Goal: Register for event/course

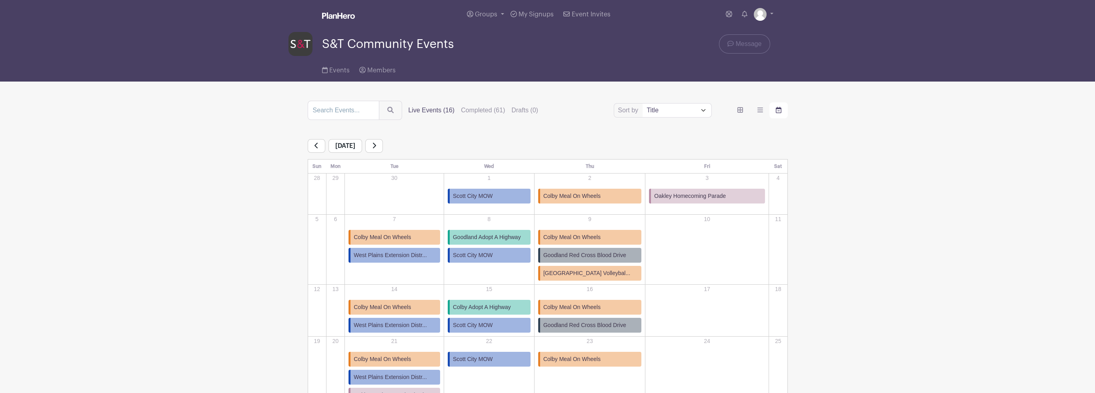
click at [376, 148] on icon at bounding box center [374, 146] width 3 height 6
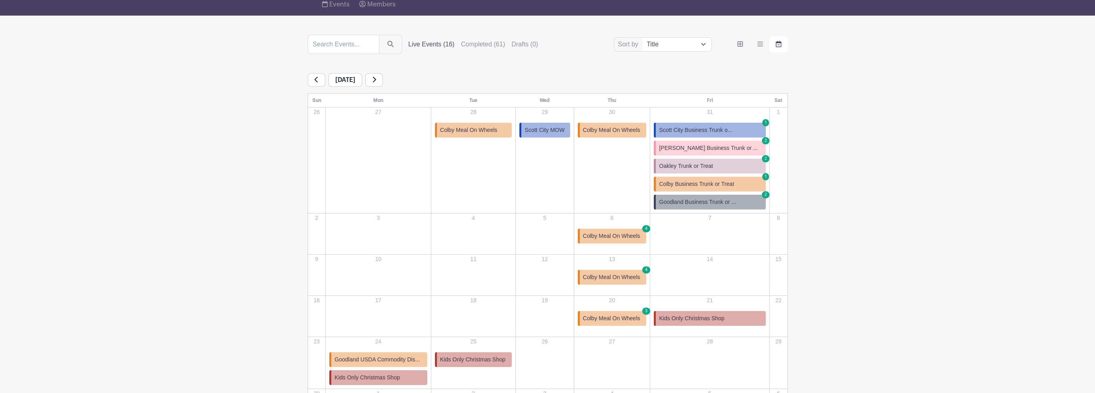
scroll to position [80, 0]
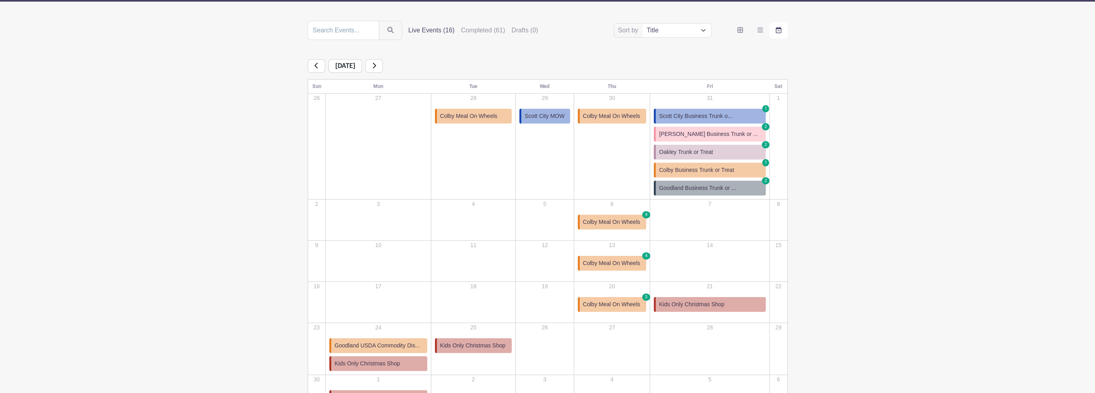
click at [621, 227] on link "Colby Meal On Wheels 4" at bounding box center [611, 222] width 69 height 15
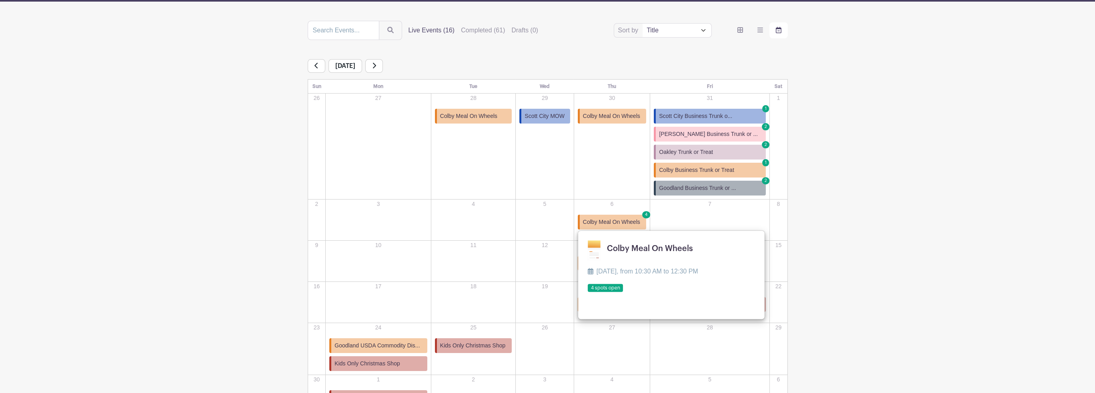
click at [587, 292] on link at bounding box center [587, 292] width 0 height 0
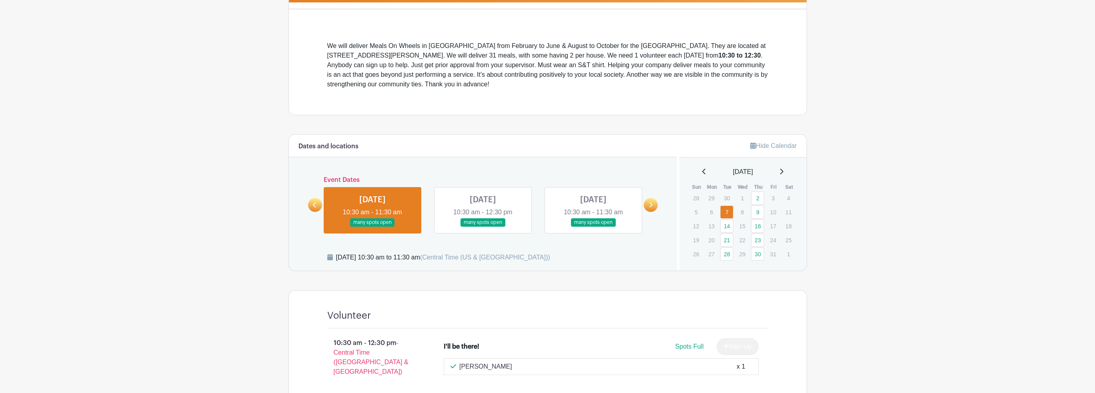
scroll to position [200, 0]
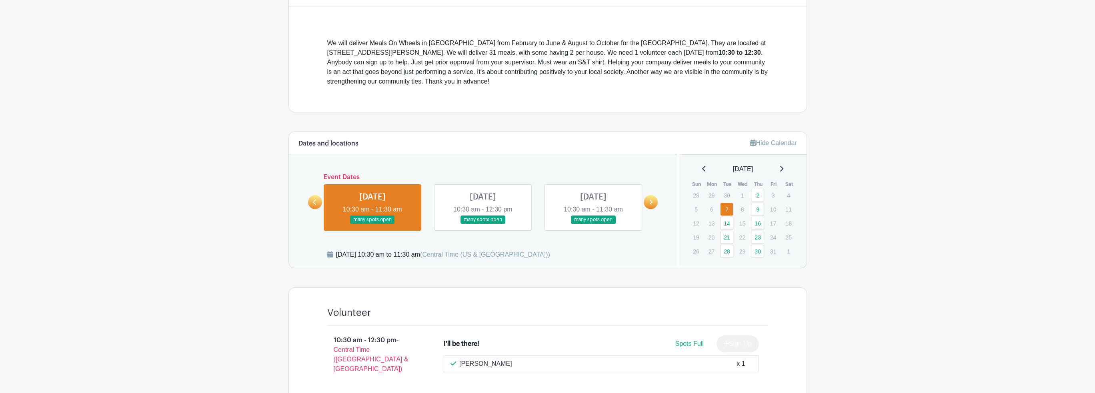
click at [649, 202] on icon at bounding box center [651, 202] width 4 height 6
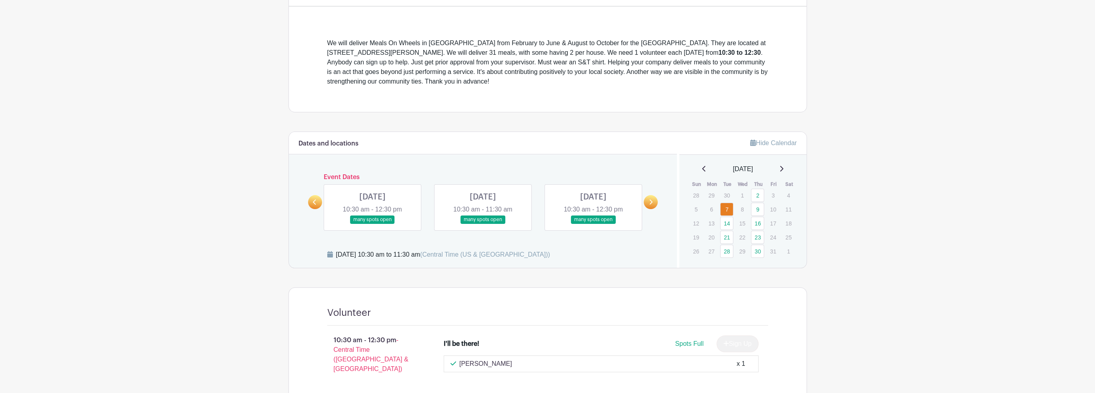
click at [649, 202] on icon at bounding box center [651, 202] width 4 height 6
click at [310, 202] on link at bounding box center [315, 202] width 14 height 14
click at [593, 224] on link at bounding box center [593, 224] width 0 height 0
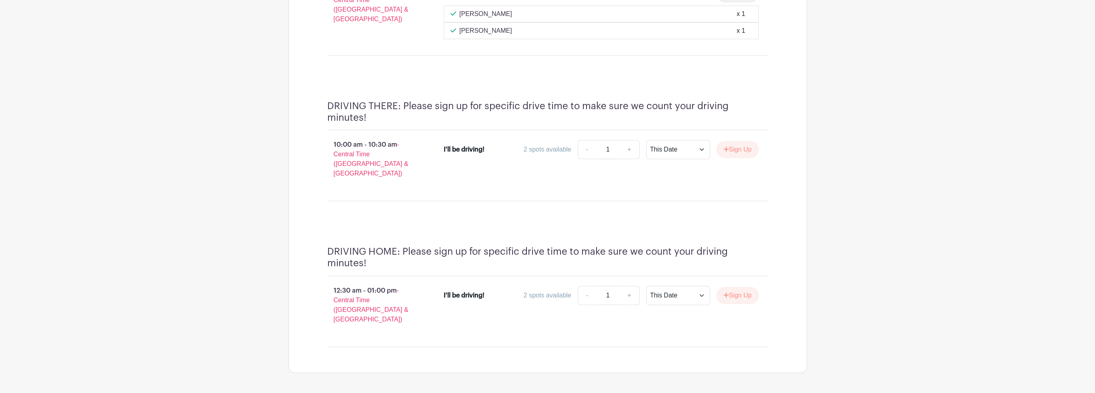
scroll to position [573, 0]
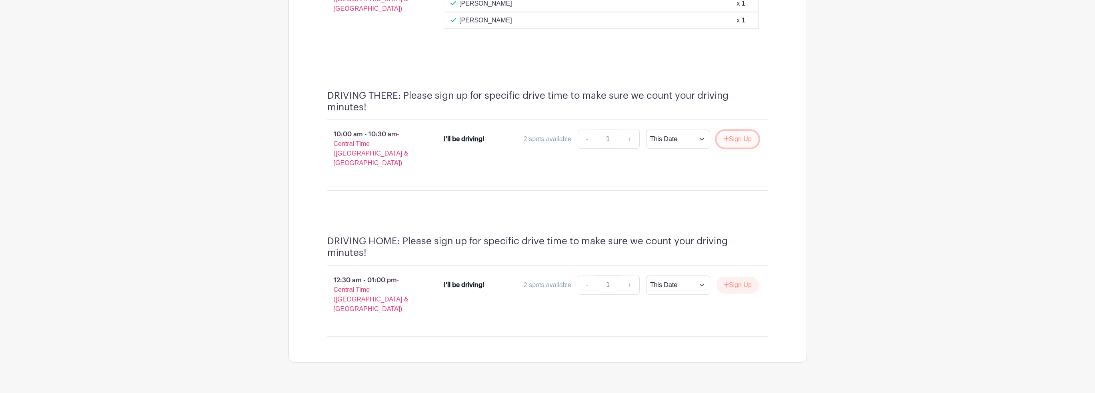
click at [734, 136] on button "Sign Up" at bounding box center [737, 139] width 42 height 17
click at [738, 277] on button "Sign Up" at bounding box center [737, 285] width 42 height 17
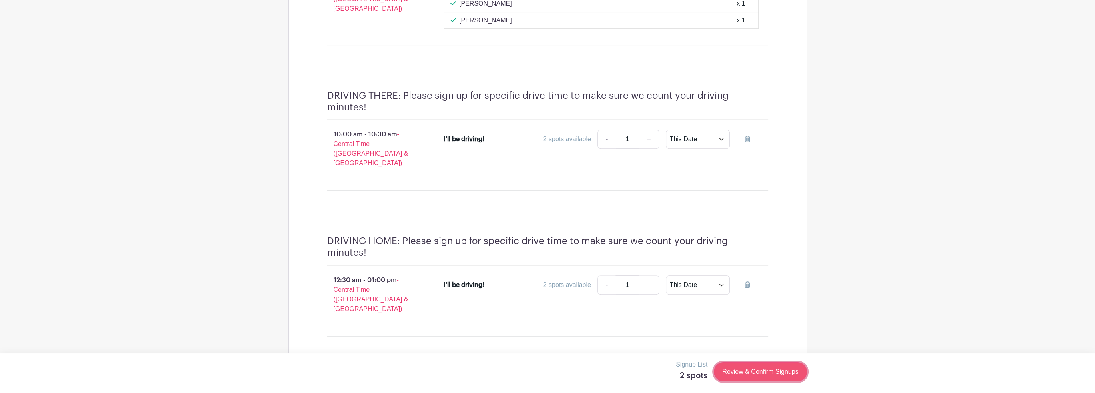
click at [749, 374] on link "Review & Confirm Signups" at bounding box center [759, 371] width 93 height 19
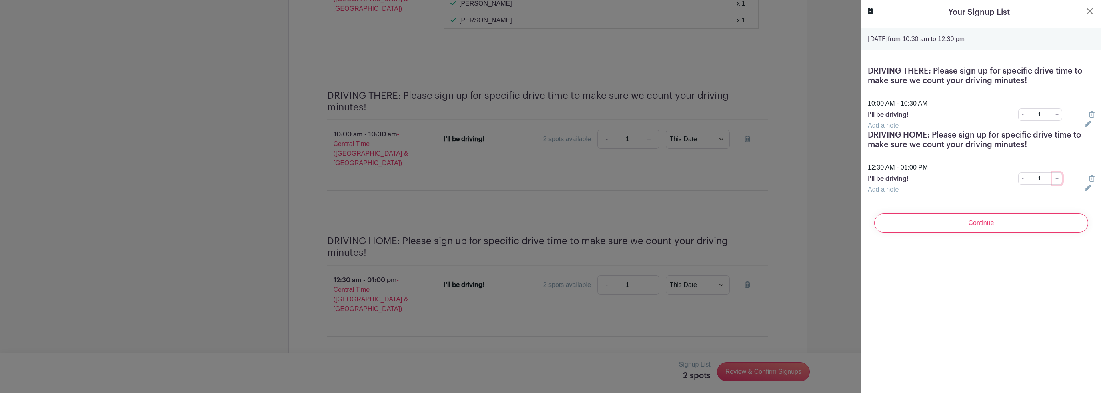
click at [1052, 178] on link "+" at bounding box center [1057, 178] width 10 height 12
type input "2"
click at [978, 224] on input "Continue" at bounding box center [981, 223] width 214 height 19
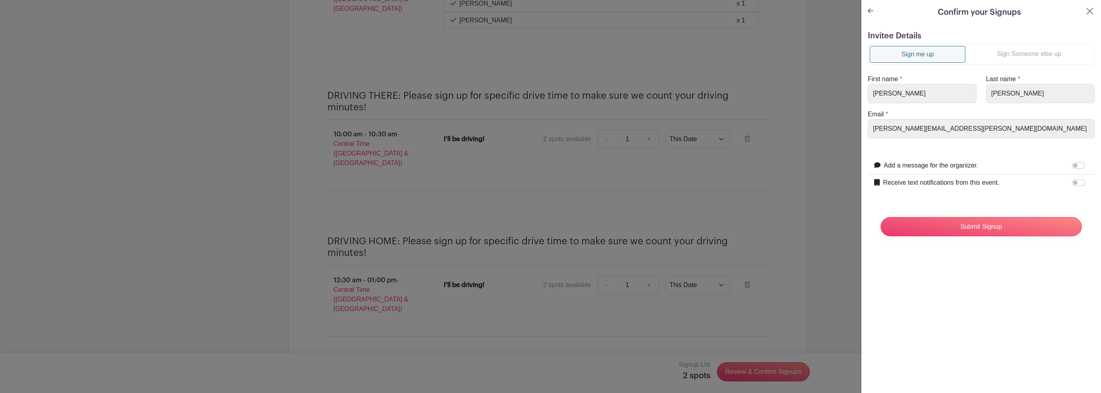
click at [870, 14] on icon at bounding box center [870, 11] width 6 height 6
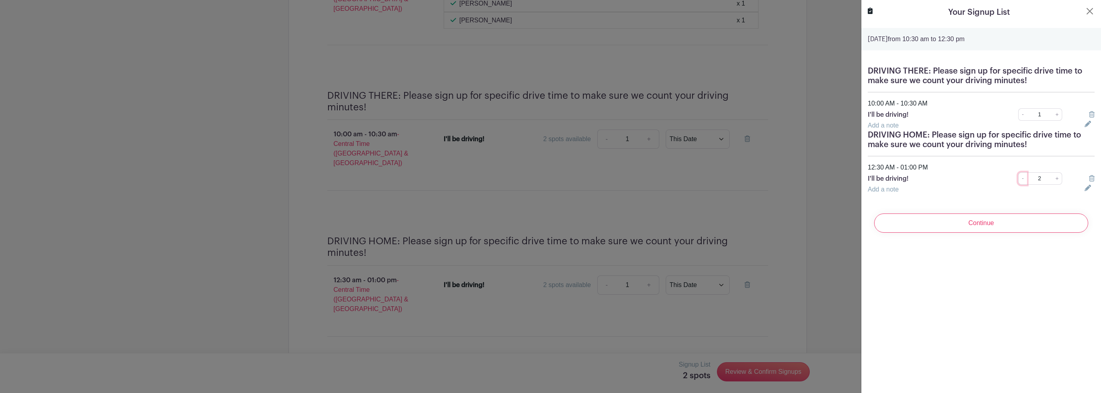
click at [1019, 179] on link "-" at bounding box center [1022, 178] width 9 height 12
type input "1"
click at [981, 222] on input "Continue" at bounding box center [981, 223] width 214 height 19
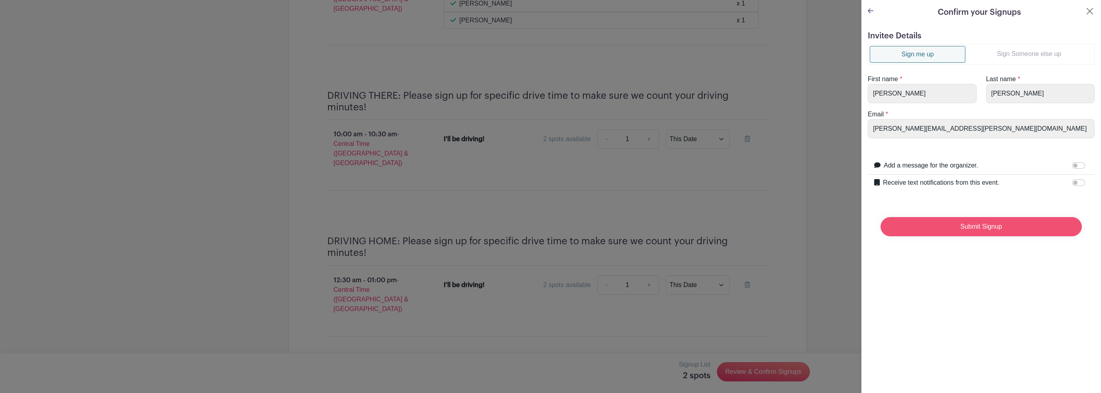
click at [981, 226] on input "Submit Signup" at bounding box center [980, 226] width 201 height 19
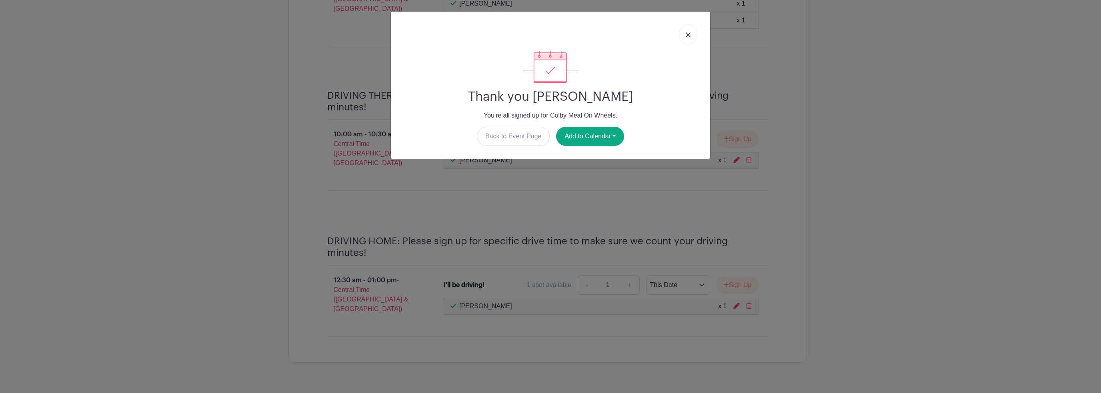
click at [688, 30] on link at bounding box center [688, 34] width 18 height 20
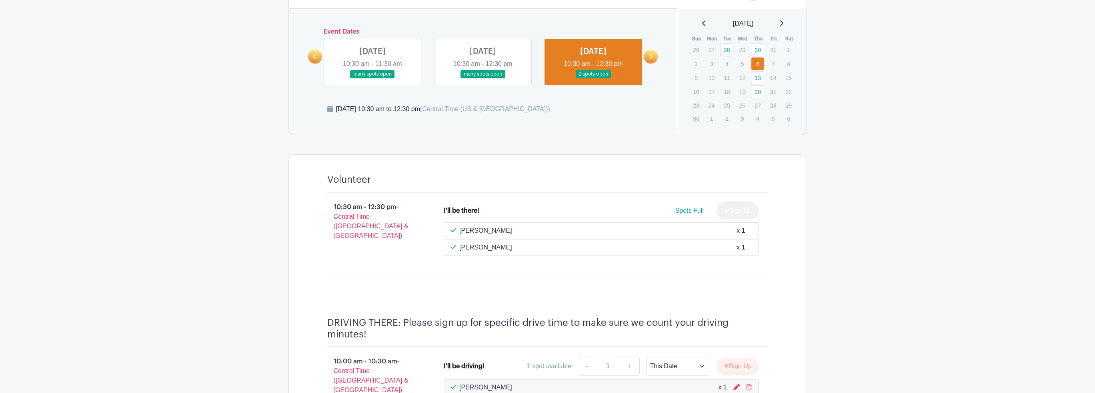
scroll to position [333, 0]
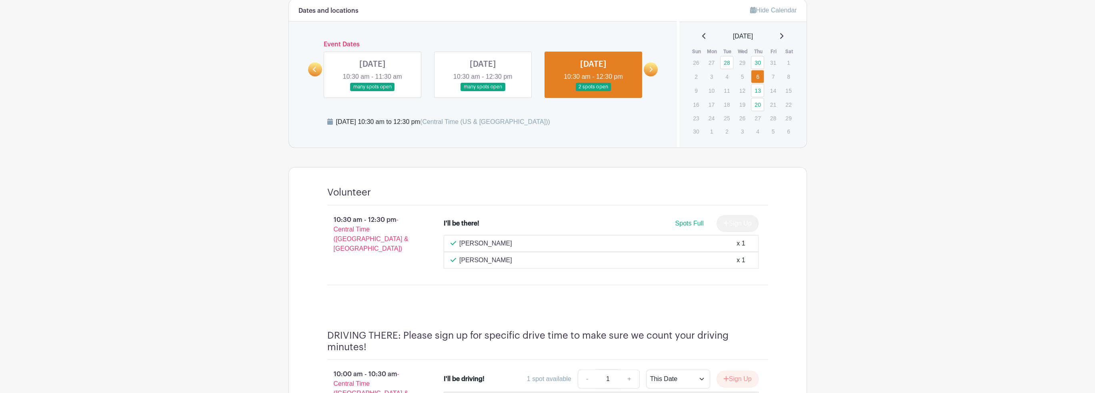
click at [651, 72] on link at bounding box center [650, 69] width 14 height 14
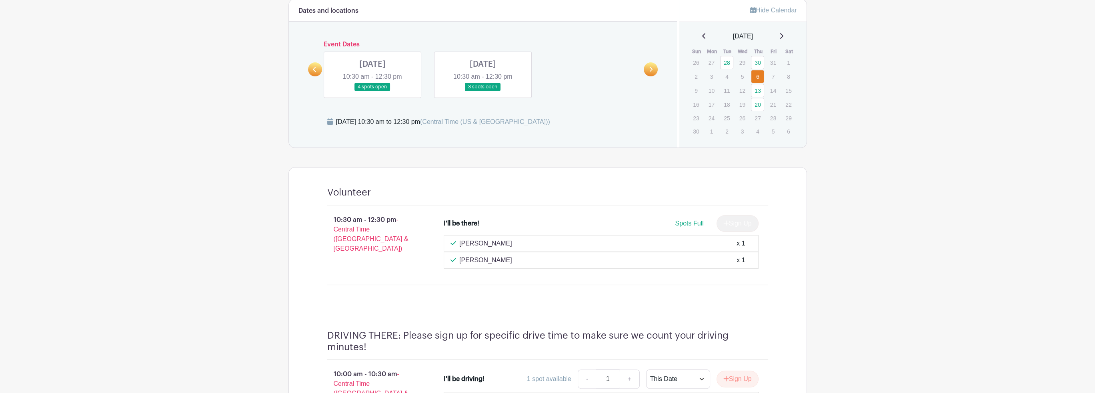
click at [372, 91] on link at bounding box center [372, 91] width 0 height 0
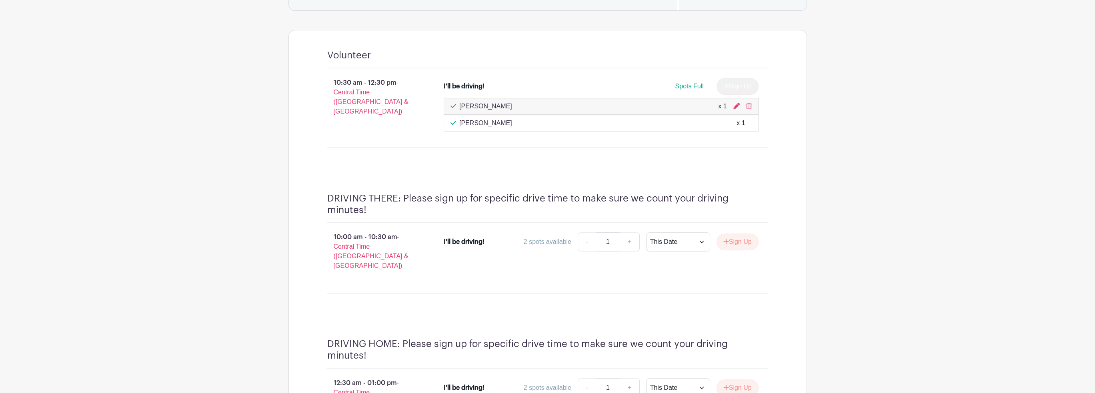
scroll to position [493, 0]
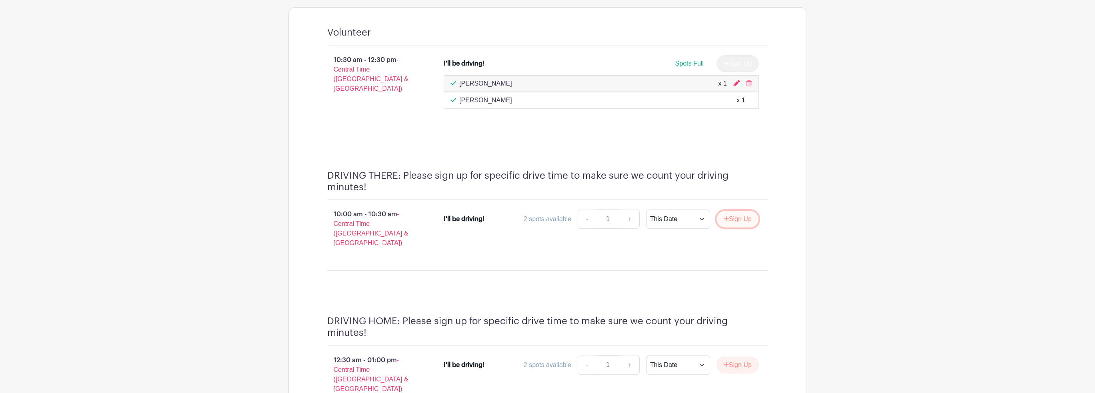
click at [724, 216] on icon "submit" at bounding box center [725, 218] width 5 height 5
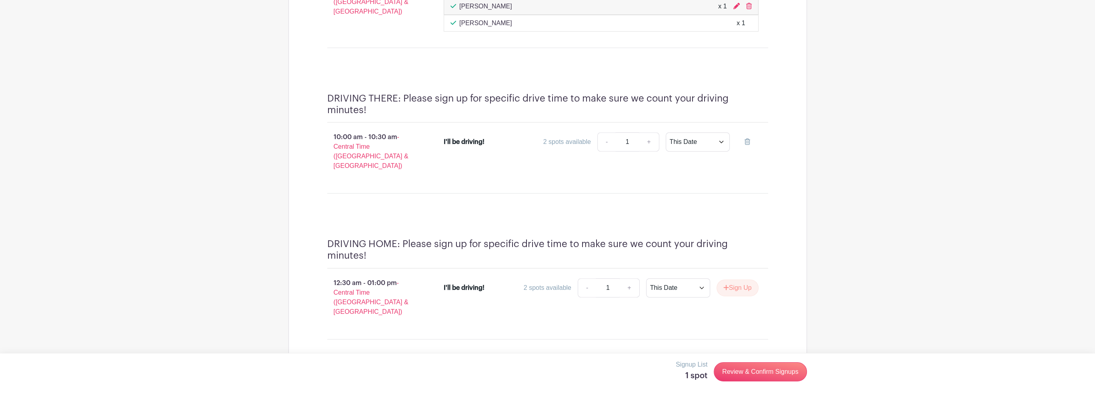
scroll to position [573, 0]
click at [738, 277] on button "Sign Up" at bounding box center [737, 285] width 42 height 17
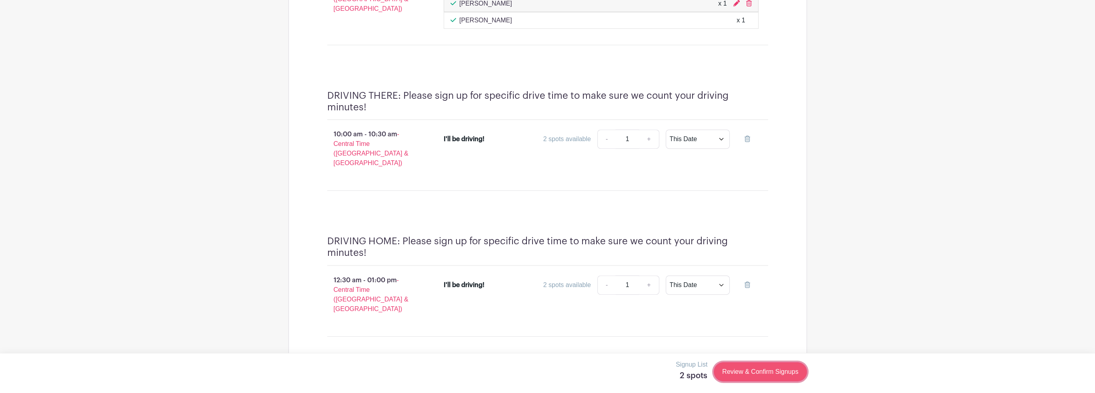
click at [761, 373] on link "Review & Confirm Signups" at bounding box center [759, 371] width 93 height 19
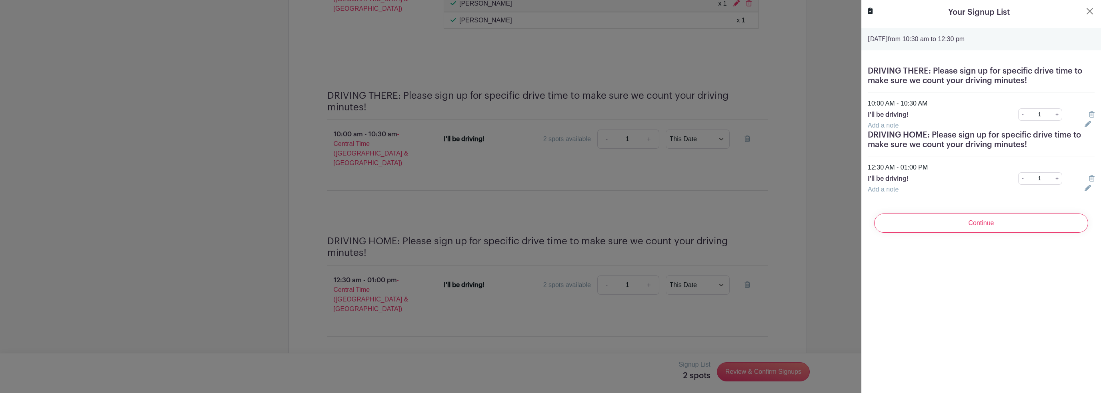
click at [961, 222] on input "Continue" at bounding box center [981, 223] width 214 height 19
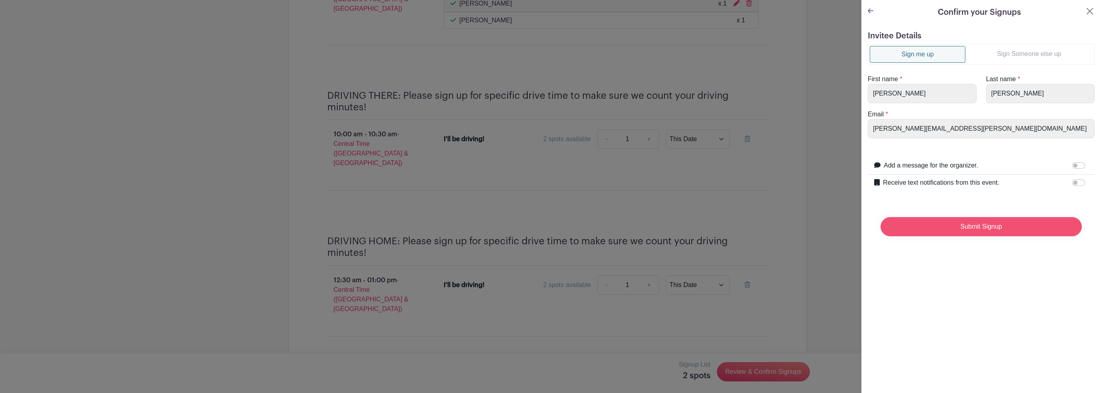
click at [971, 229] on input "Submit Signup" at bounding box center [980, 226] width 201 height 19
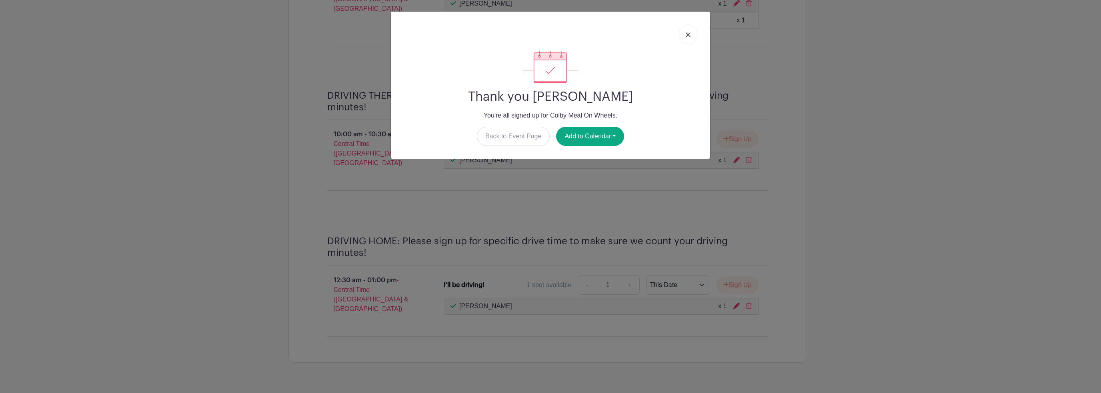
click at [681, 35] on link at bounding box center [688, 34] width 18 height 20
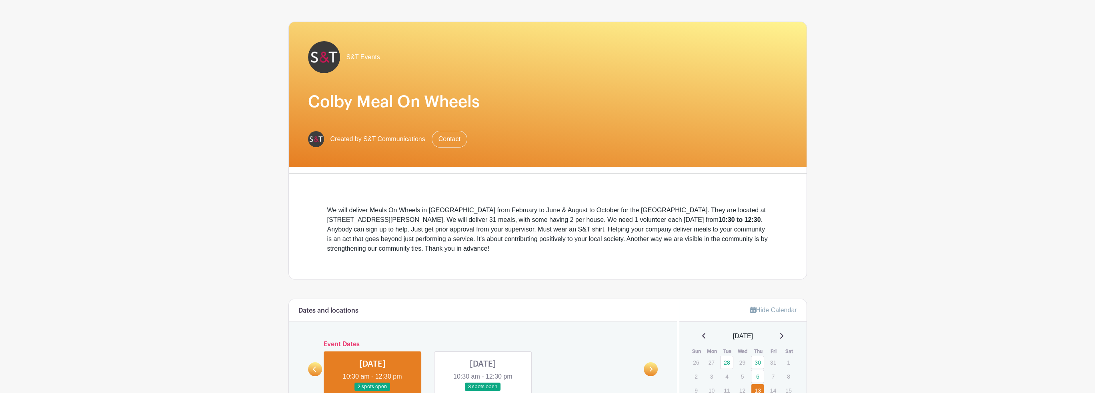
scroll to position [13, 0]
